Goal: Information Seeking & Learning: Learn about a topic

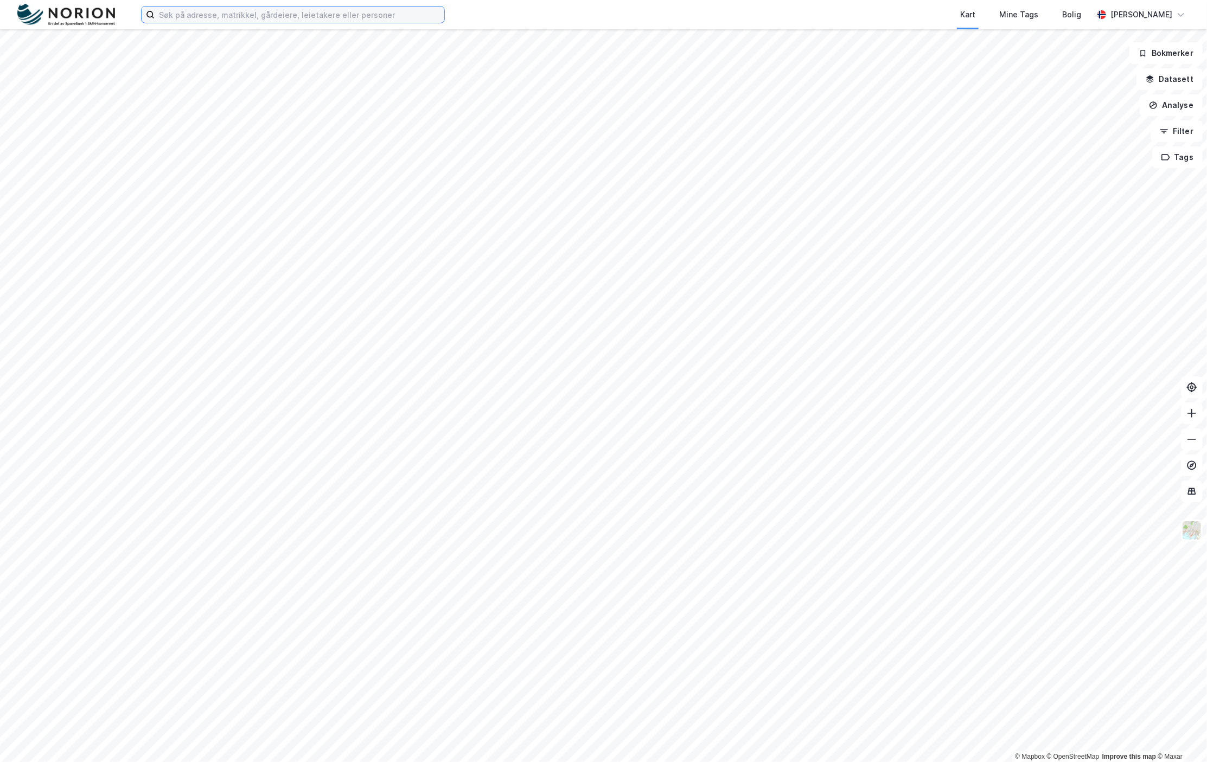
click at [342, 18] on input at bounding box center [300, 15] width 290 height 16
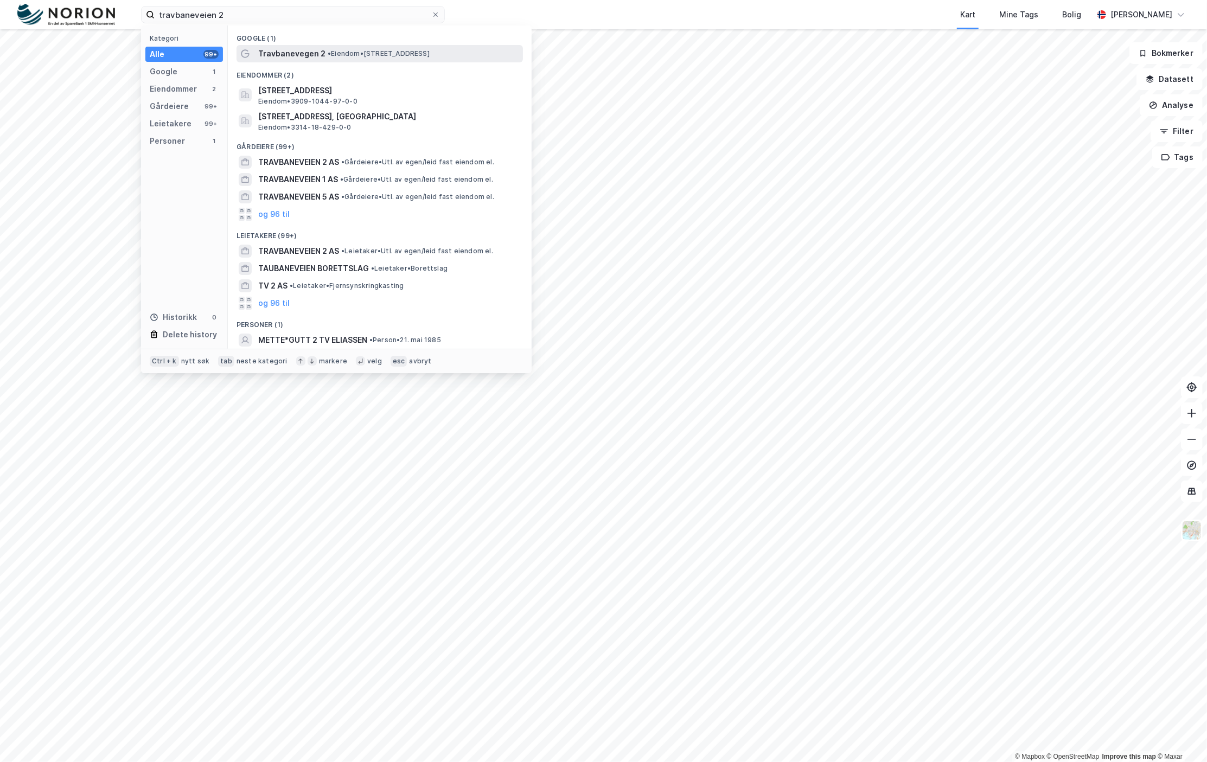
click at [310, 50] on span "Travbanevegen 2" at bounding box center [291, 53] width 67 height 13
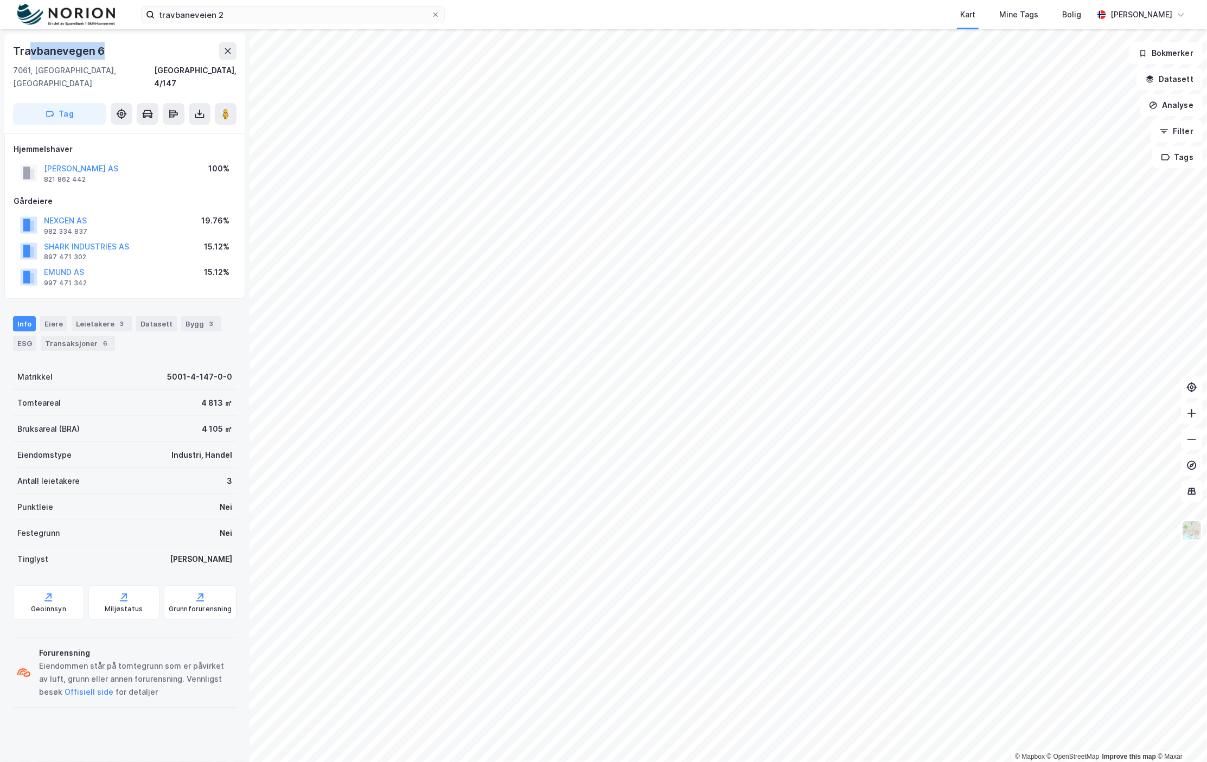
drag, startPoint x: 118, startPoint y: 48, endPoint x: 28, endPoint y: 42, distance: 90.3
click at [28, 42] on div "Travbanevegen 6" at bounding box center [125, 50] width 224 height 17
click at [226, 109] on image at bounding box center [225, 114] width 7 height 11
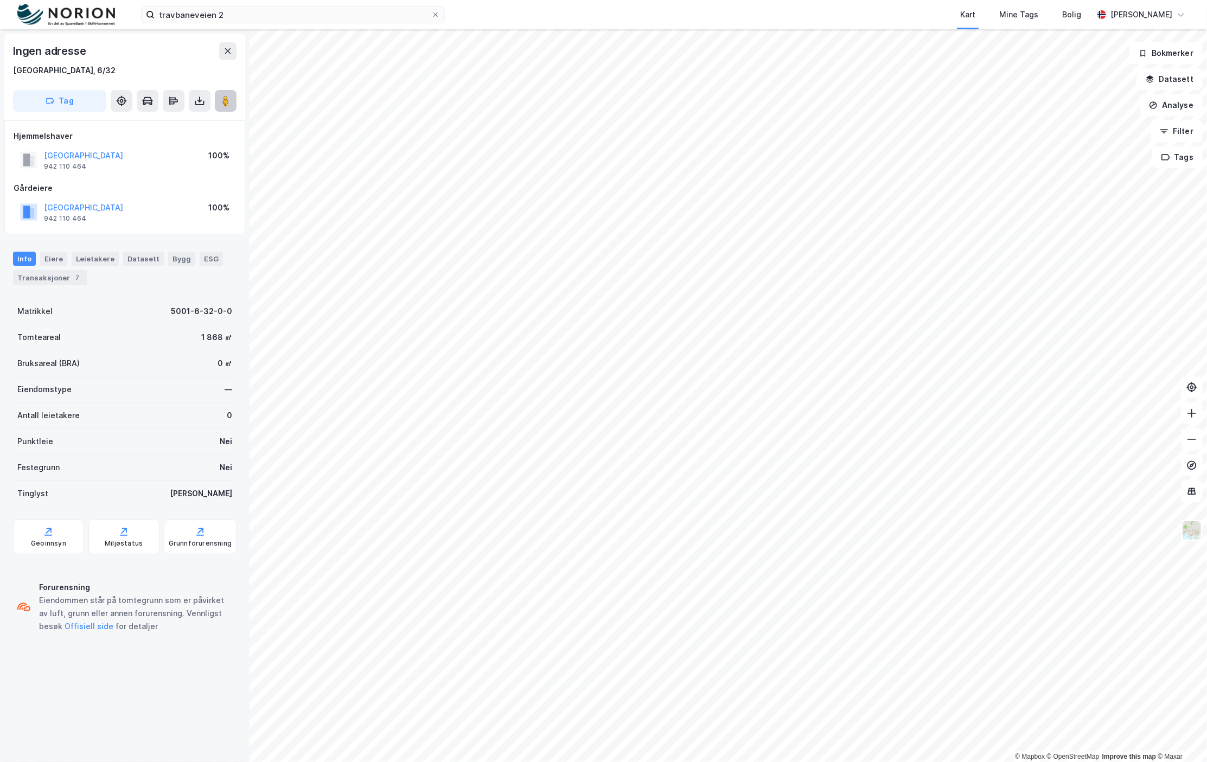
click at [220, 96] on icon at bounding box center [225, 100] width 11 height 11
click at [1195, 441] on div "© Mapbox © OpenStreetMap Improve this map © Maxar Ingen adresse [GEOGRAPHIC_DAT…" at bounding box center [603, 395] width 1207 height 733
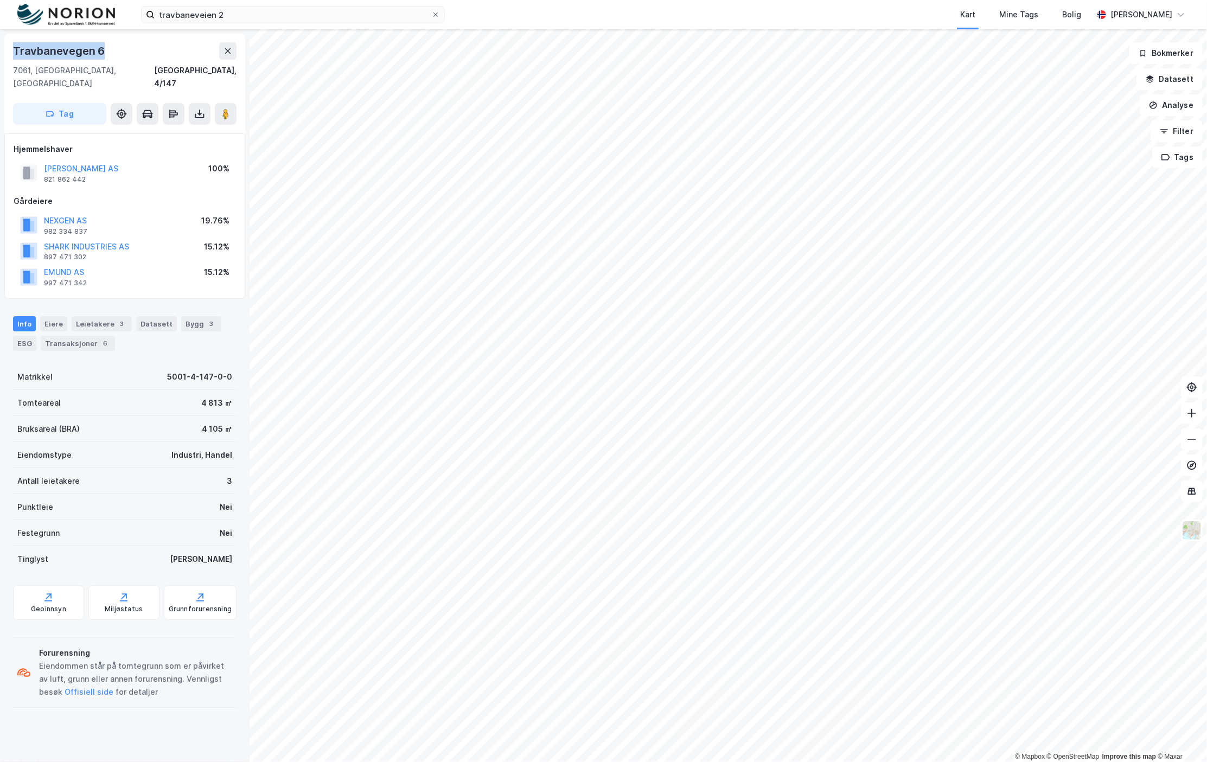
drag, startPoint x: 113, startPoint y: 51, endPoint x: 0, endPoint y: 53, distance: 113.4
click at [0, 53] on div "[STREET_ADDRESS], 4/147 Tag Hjemmelshaver GILDHEIMSVEGEN AS 821 862 442 100% Gå…" at bounding box center [125, 395] width 250 height 733
click at [302, 17] on input "travbaneveien 2" at bounding box center [293, 15] width 277 height 16
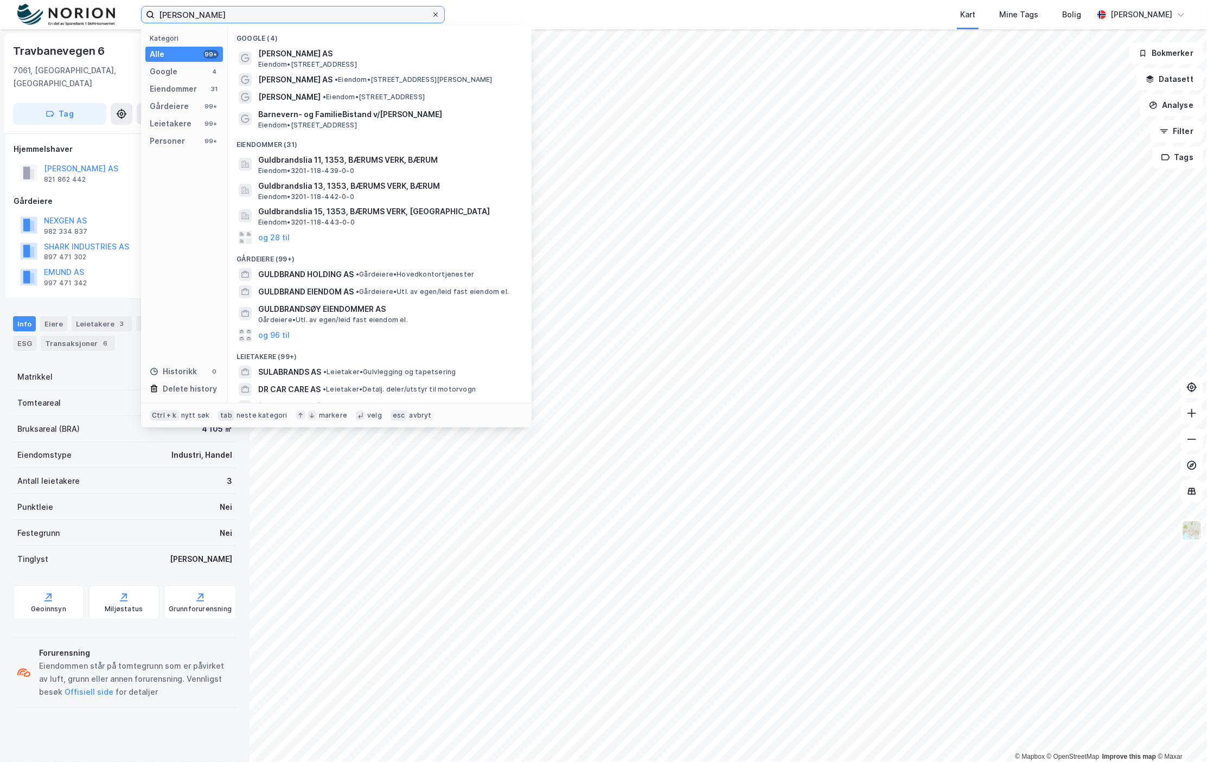
type input "[PERSON_NAME]"
click at [437, 15] on icon at bounding box center [435, 14] width 7 height 7
click at [431, 15] on input "[PERSON_NAME]" at bounding box center [293, 15] width 277 height 16
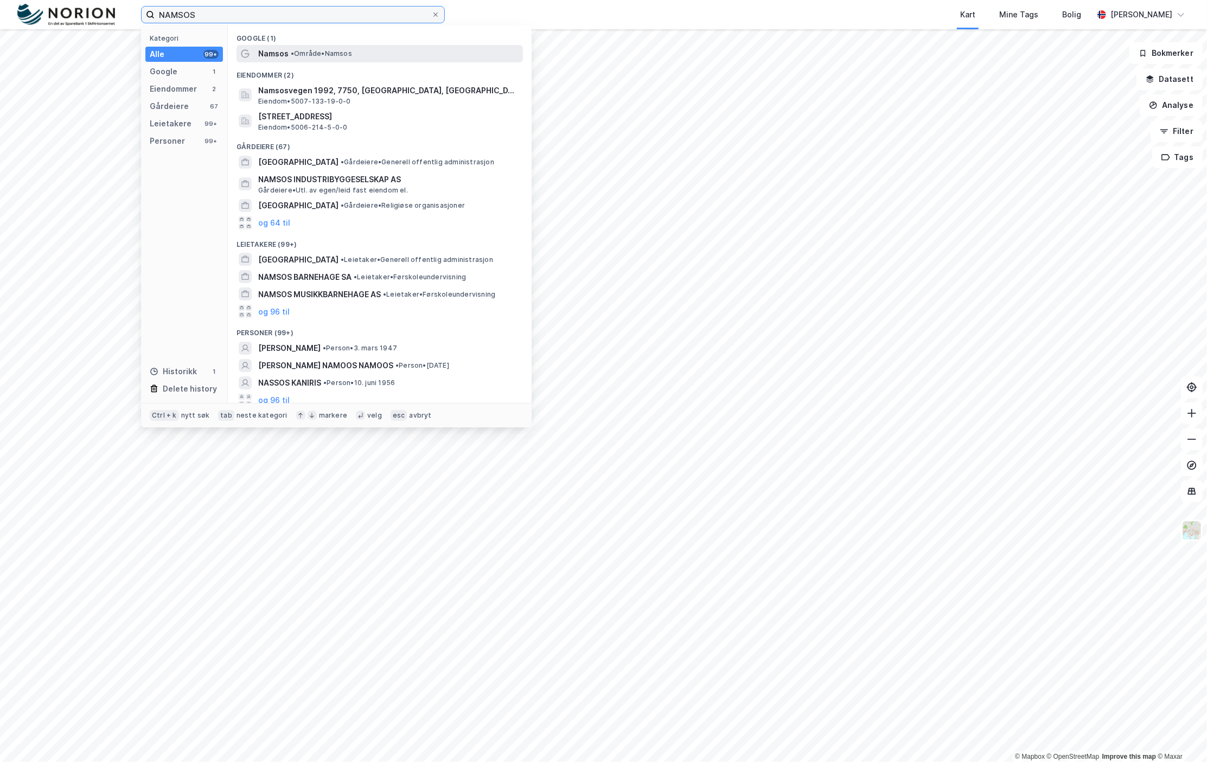
type input "NAMSOS"
click at [280, 49] on span "Namsos" at bounding box center [273, 53] width 30 height 13
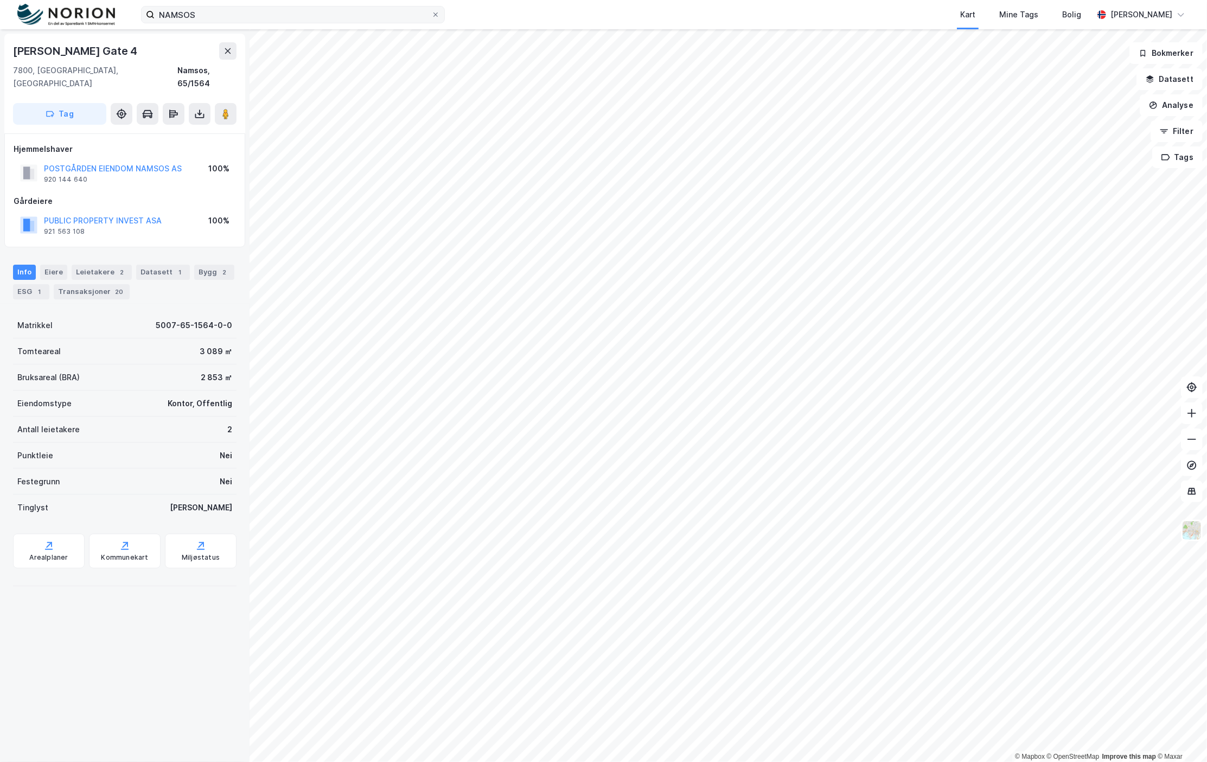
click at [135, 51] on div "[PERSON_NAME] Gate 4" at bounding box center [76, 50] width 126 height 17
drag, startPoint x: 139, startPoint y: 51, endPoint x: -2, endPoint y: 53, distance: 141.1
click at [0, 53] on html "NAMSOS Kart Mine Tags Bolig [PERSON_NAME] © Mapbox © OpenStreetMap Improve this…" at bounding box center [603, 381] width 1207 height 762
copy div "© Mapbox © OpenStreetMap Improve this map © Maxar [STREET_ADDRESS]"
drag, startPoint x: 109, startPoint y: 70, endPoint x: 27, endPoint y: 57, distance: 83.0
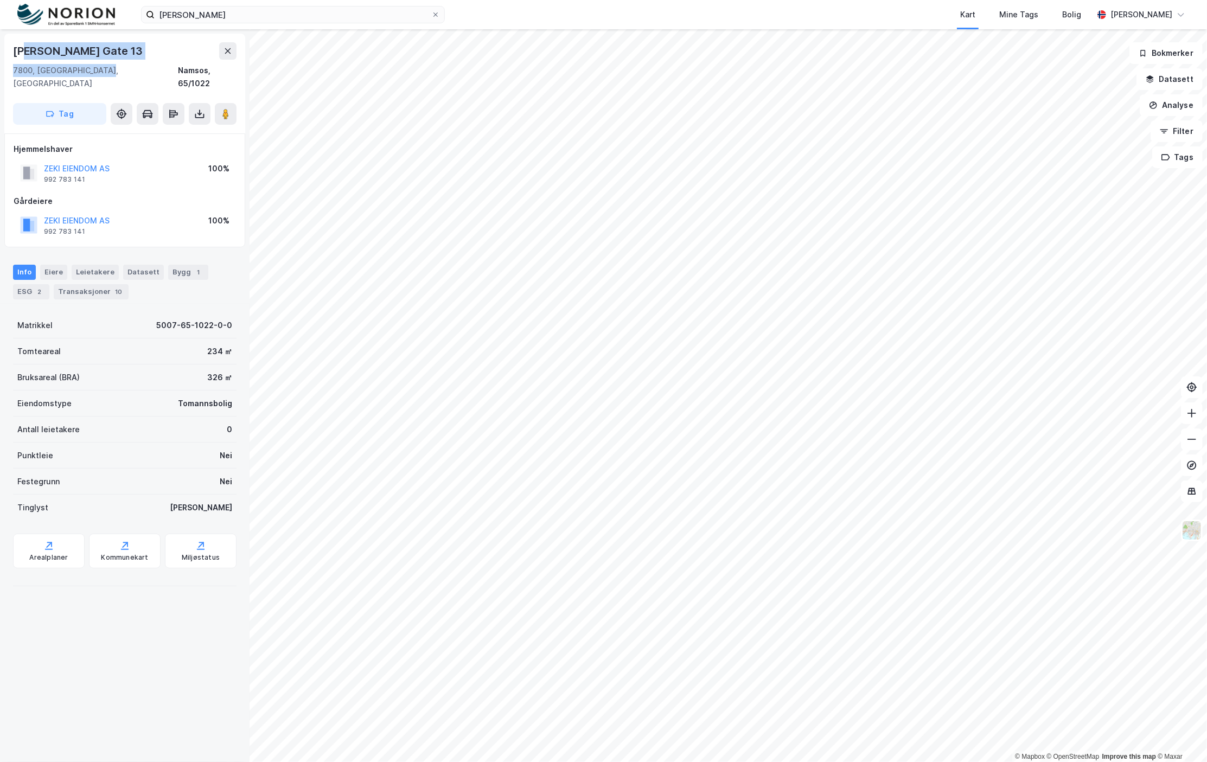
click at [27, 57] on div "Carl Gulbransons Gate 13 7800, Namsos, Trøndelag Namsos, 65/1022" at bounding box center [125, 66] width 224 height 48
